Goal: Task Accomplishment & Management: Complete application form

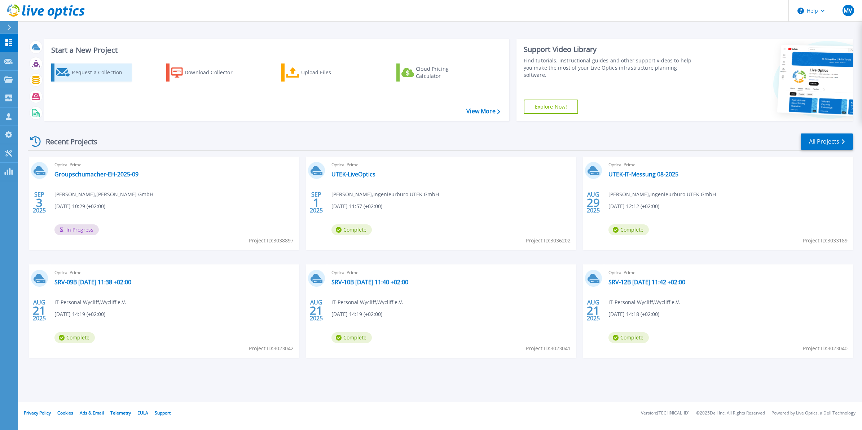
click at [96, 73] on div "Request a Collection" at bounding box center [101, 72] width 58 height 14
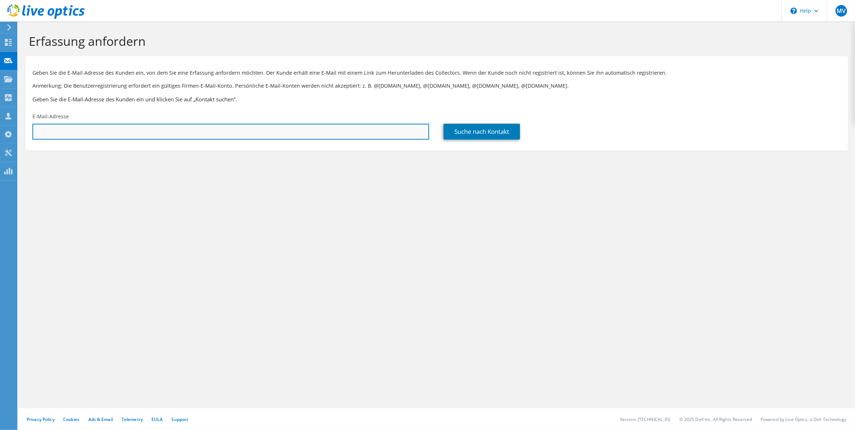
click at [117, 132] on input "text" at bounding box center [230, 132] width 397 height 16
click at [364, 135] on input "text" at bounding box center [230, 132] width 397 height 16
paste input "[PERSON_NAME][EMAIL_ADDRESS][DOMAIN_NAME]"
type input "[PERSON_NAME][EMAIL_ADDRESS][DOMAIN_NAME]"
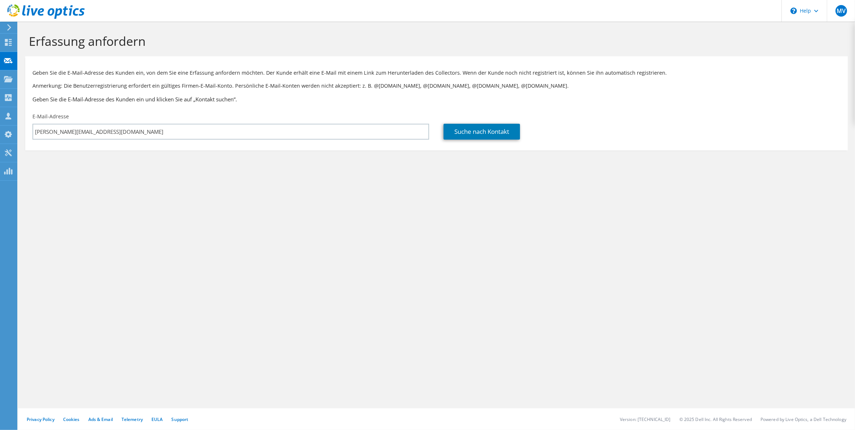
click at [461, 166] on section "Erfassung anfordern Geben Sie die E-Mail-Adresse des Kunden ein, von dem Sie ei…" at bounding box center [436, 104] width 837 height 165
click at [479, 130] on link "Suche nach Kontakt" at bounding box center [482, 132] width 76 height 16
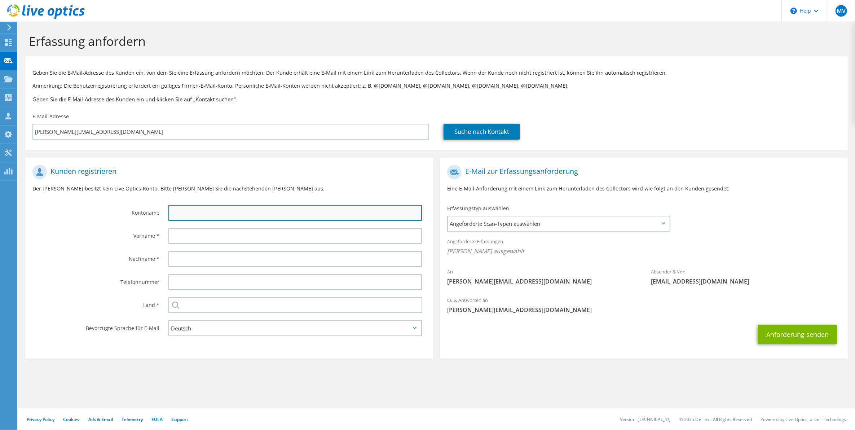
click at [289, 216] on input "text" at bounding box center [295, 213] width 254 height 16
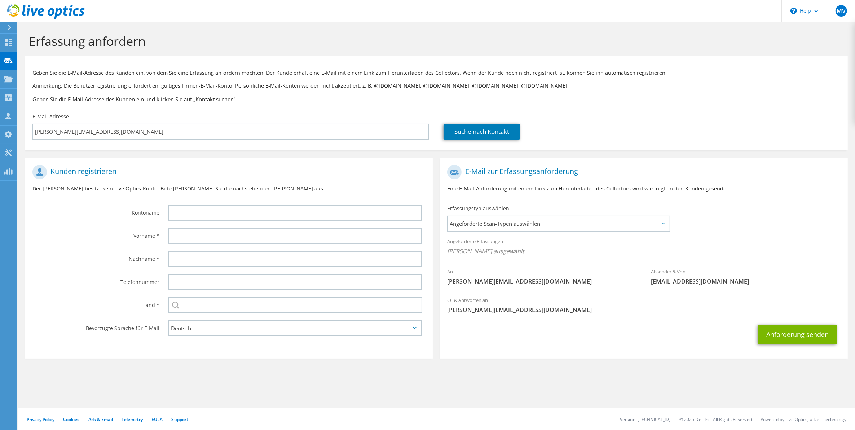
click at [81, 239] on label "Vorname *" at bounding box center [95, 234] width 127 height 12
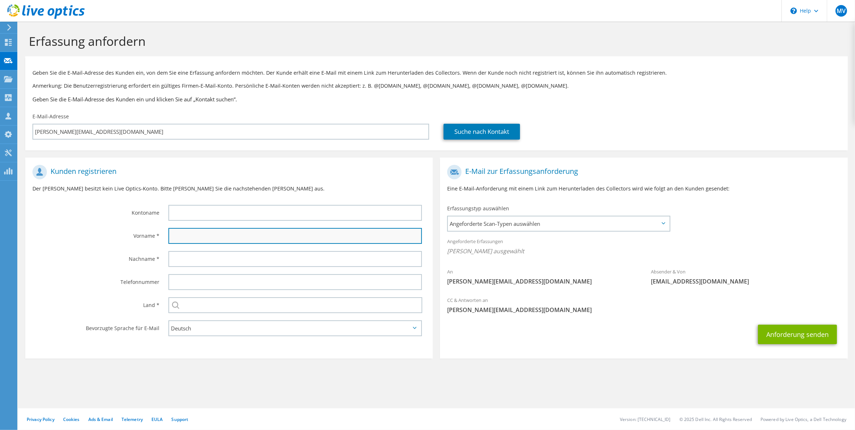
click at [186, 232] on input "text" at bounding box center [295, 236] width 254 height 16
type input "[PERSON_NAME]"
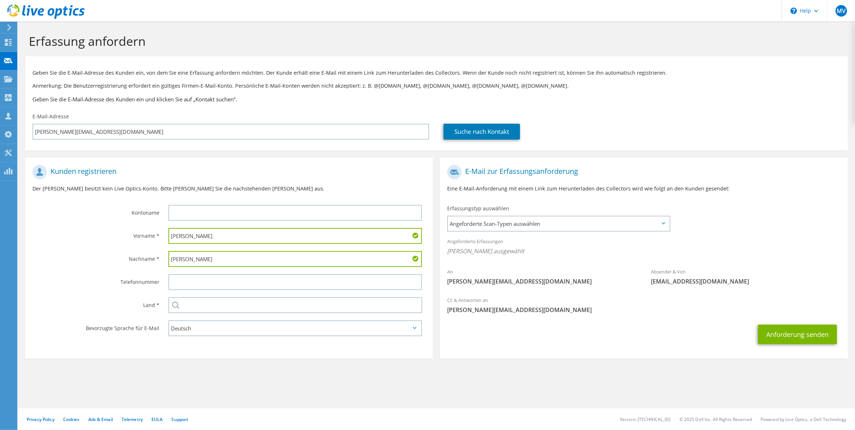
type input "[PERSON_NAME]"
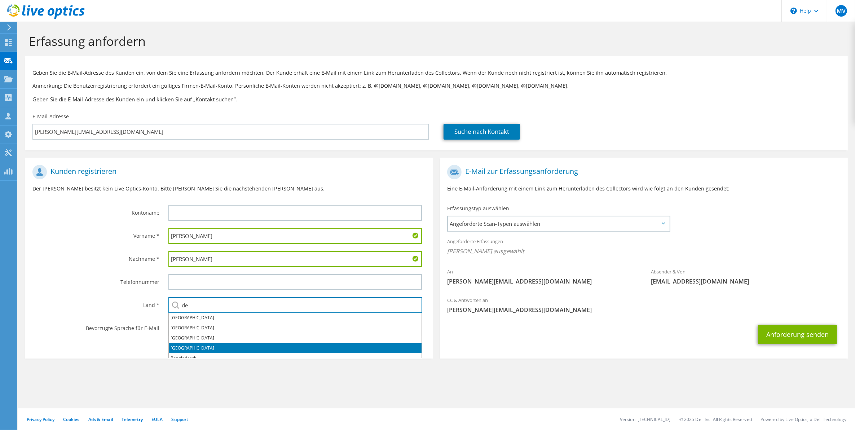
click at [197, 349] on li "[GEOGRAPHIC_DATA]" at bounding box center [295, 348] width 253 height 10
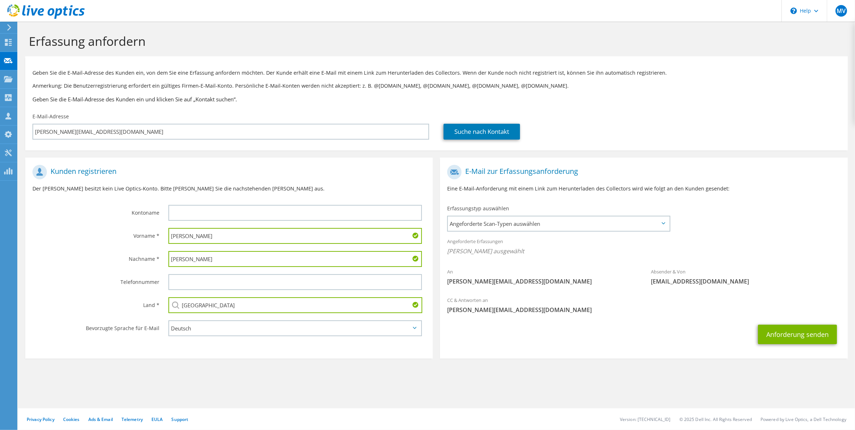
type input "[GEOGRAPHIC_DATA]"
click at [69, 258] on label "Nachname *" at bounding box center [95, 257] width 127 height 12
click at [599, 220] on span "Angeforderte Scan-Typen auswählen" at bounding box center [558, 223] width 221 height 14
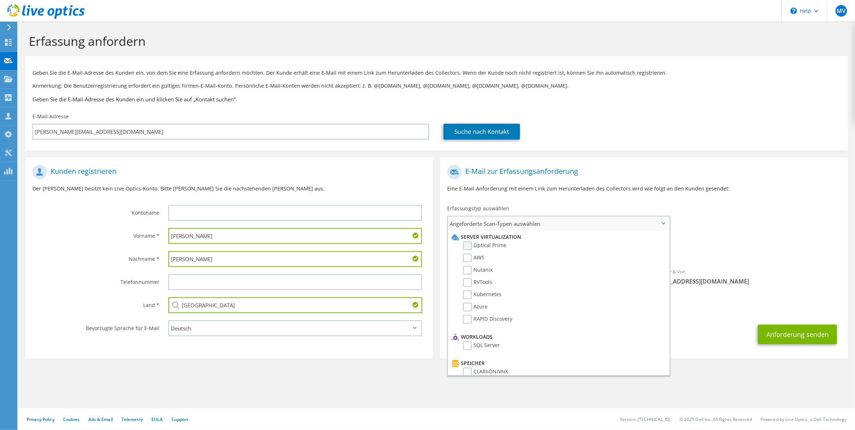
click at [467, 246] on label "Optical Prime" at bounding box center [484, 245] width 43 height 9
click at [0, 0] on input "Optical Prime" at bounding box center [0, 0] width 0 height 0
click at [97, 231] on label "Vorname *" at bounding box center [95, 234] width 127 height 12
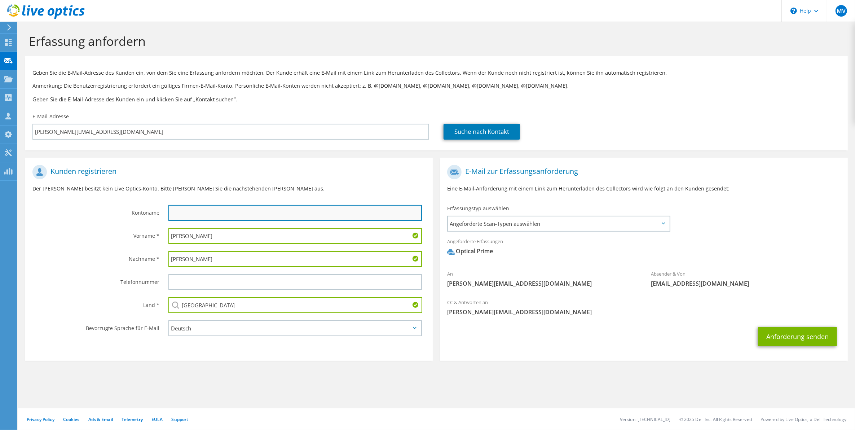
click at [236, 215] on input "text" at bounding box center [295, 213] width 254 height 16
paste input "[PERSON_NAME] GmbH"
type input "[PERSON_NAME] GmbH"
click at [697, 104] on div "Geben Sie die E-Mail-Adresse des Kunden ein, von dem Sie eine Erfassung anforde…" at bounding box center [436, 84] width 823 height 49
click at [344, 373] on section "Erfassung anfordern Geben Sie die E-Mail-Adresse des Kunden ein, von dem Sie ei…" at bounding box center [436, 209] width 837 height 375
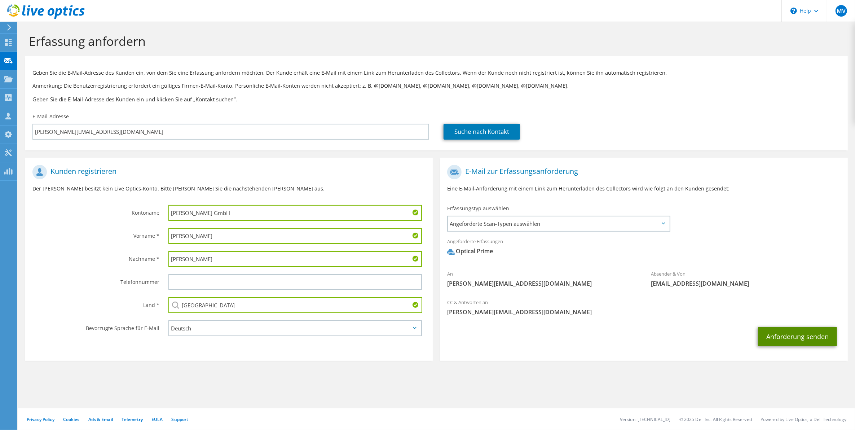
click at [800, 337] on button "Anforderung senden" at bounding box center [797, 336] width 79 height 19
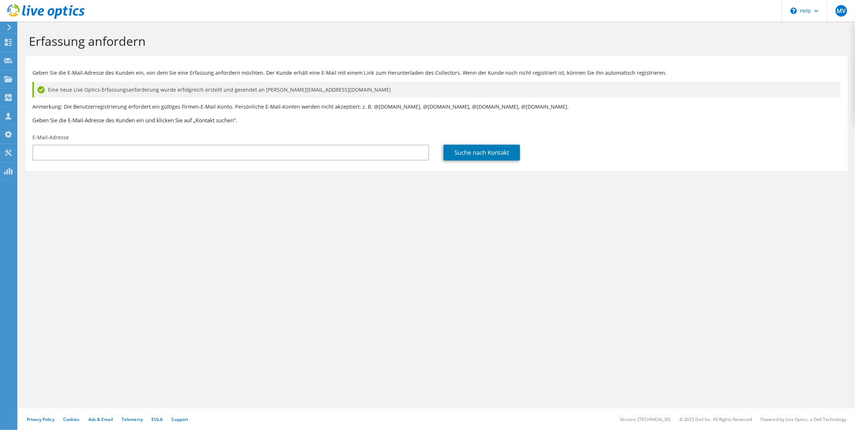
click at [483, 226] on div "Erfassung anfordern Geben Sie die E-Mail-Adresse des Kunden ein, von dem Sie ei…" at bounding box center [436, 226] width 837 height 408
drag, startPoint x: 388, startPoint y: 242, endPoint x: 390, endPoint y: 233, distance: 9.4
click at [388, 242] on div "Erfassung anfordern Geben Sie die E-Mail-Adresse des Kunden ein, von dem Sie ei…" at bounding box center [436, 226] width 837 height 408
